Goal: Transaction & Acquisition: Purchase product/service

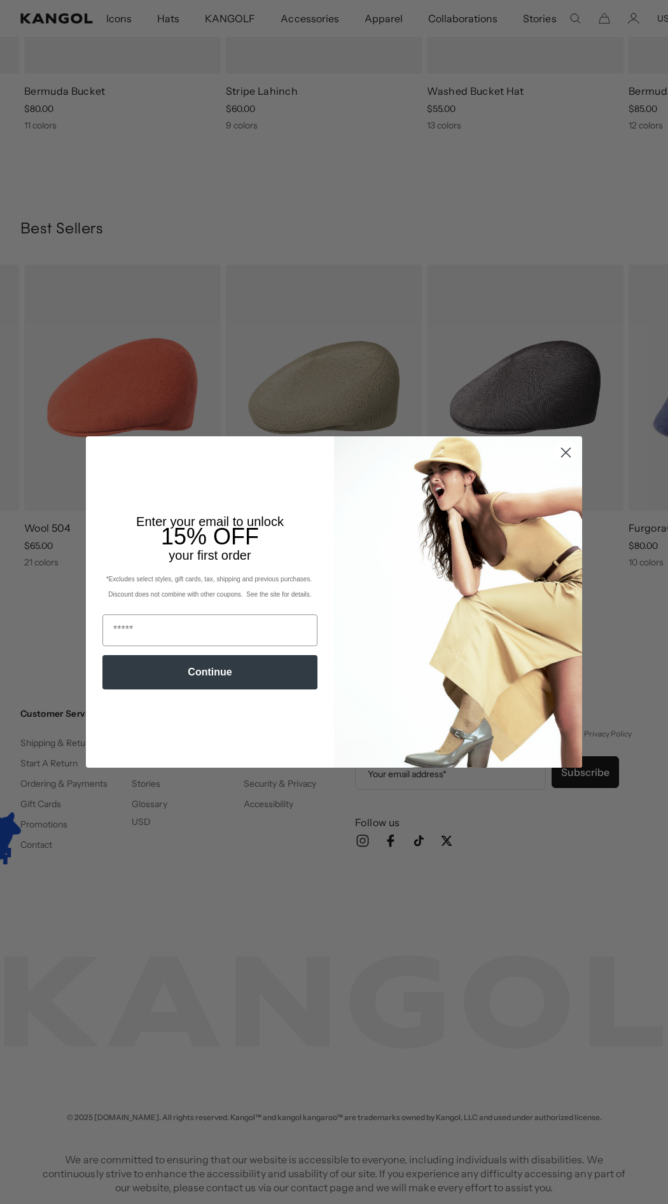
scroll to position [0, 262]
